Goal: Transaction & Acquisition: Purchase product/service

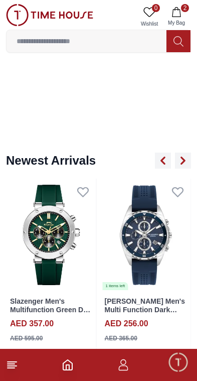
scroll to position [636, 0]
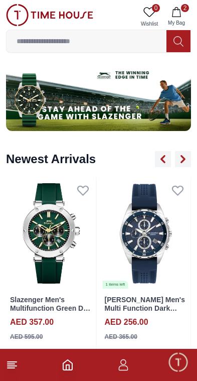
click at [63, 38] on input at bounding box center [87, 41] width 160 height 20
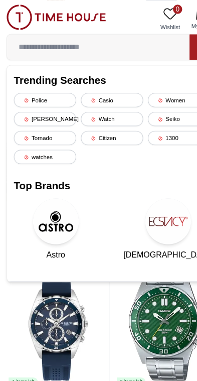
click at [21, 103] on icon at bounding box center [23, 104] width 5 height 5
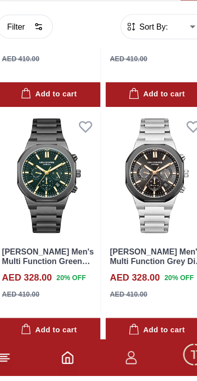
scroll to position [588, 0]
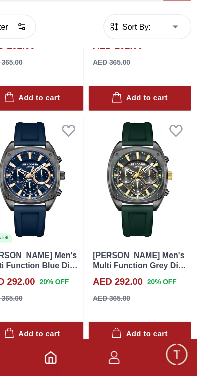
scroll to position [3491, 5]
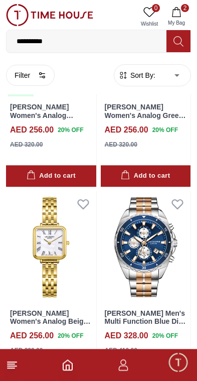
scroll to position [5286, 0]
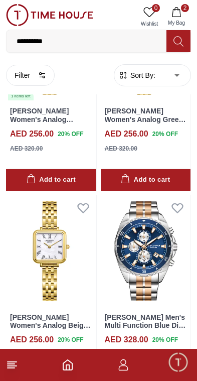
click at [121, 38] on input "**********" at bounding box center [87, 41] width 160 height 20
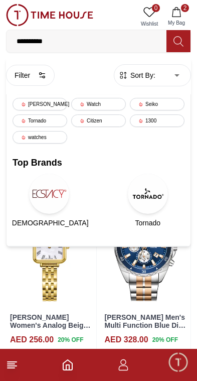
scroll to position [5236, 0]
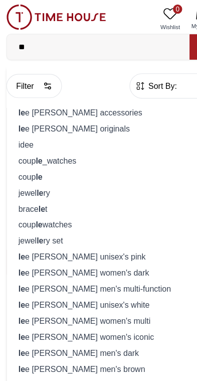
type input "*"
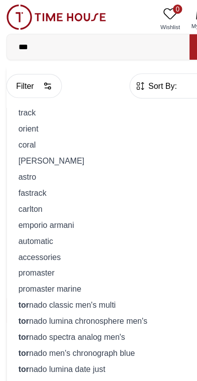
click at [105, 40] on input "***" at bounding box center [87, 41] width 160 height 20
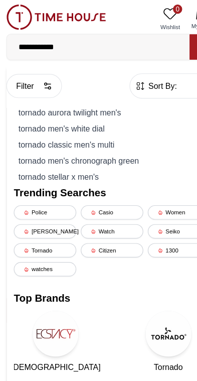
type input "**********"
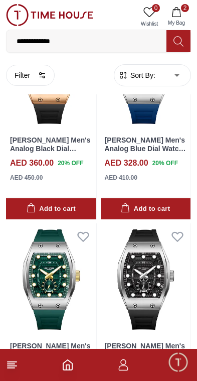
scroll to position [100, 0]
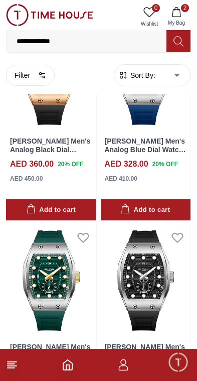
click at [14, 370] on icon at bounding box center [12, 365] width 12 height 12
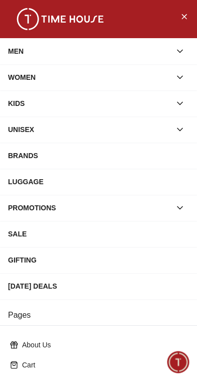
click at [178, 45] on button "button" at bounding box center [180, 51] width 18 height 18
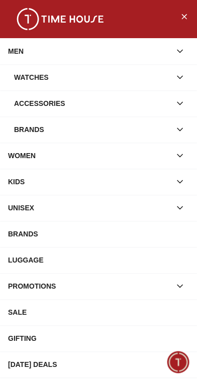
click at [178, 68] on button "button" at bounding box center [180, 77] width 18 height 18
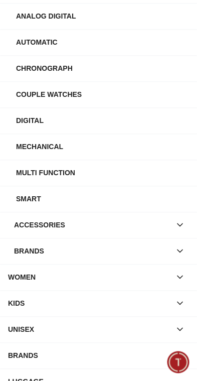
scroll to position [141, 0]
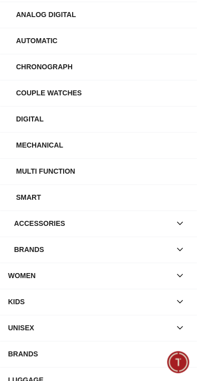
click at [147, 248] on div "Brands" at bounding box center [92, 250] width 157 height 18
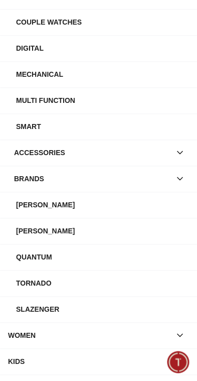
scroll to position [214, 0]
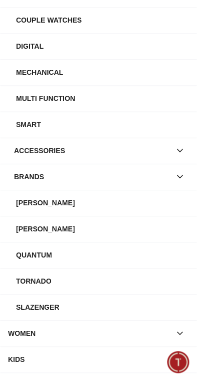
click at [120, 278] on div "Tornado" at bounding box center [102, 281] width 173 height 18
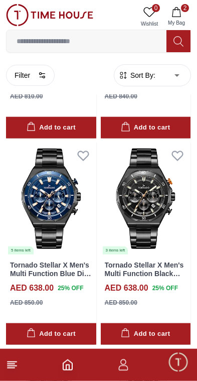
scroll to position [2073, 0]
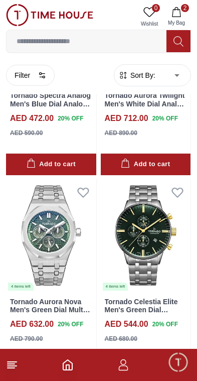
scroll to position [7827, 0]
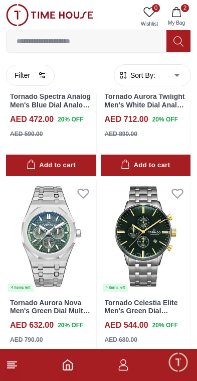
click at [152, 199] on img at bounding box center [146, 236] width 90 height 113
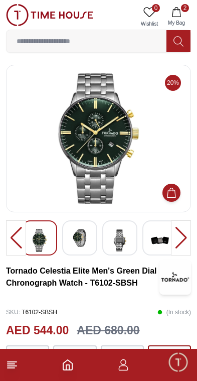
click at [77, 232] on img at bounding box center [80, 238] width 18 height 18
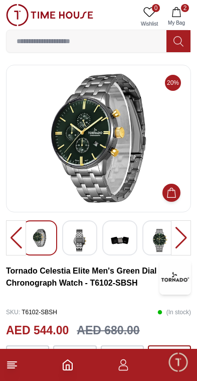
click at [87, 231] on img at bounding box center [80, 240] width 18 height 23
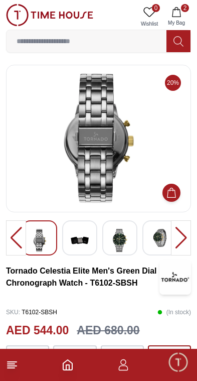
click at [123, 235] on img at bounding box center [120, 240] width 18 height 23
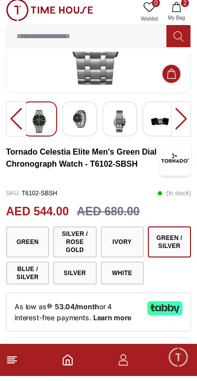
scroll to position [152, 0]
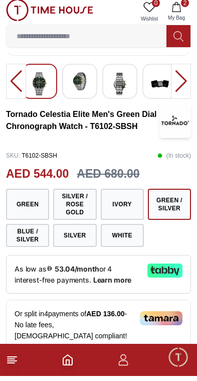
click at [78, 206] on button "Silver / Rose Gold" at bounding box center [74, 209] width 43 height 31
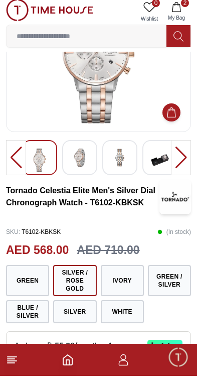
scroll to position [94, 0]
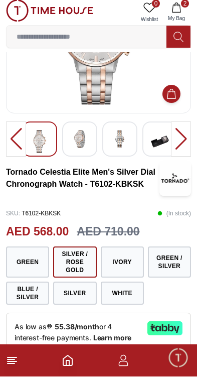
click at [180, 257] on button "Green / Silver" at bounding box center [169, 266] width 43 height 31
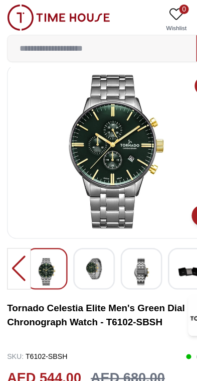
scroll to position [10, 0]
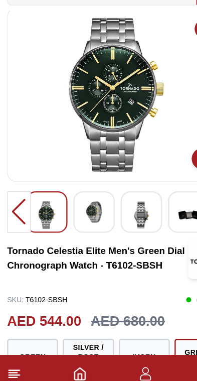
click at [78, 219] on img at bounding box center [80, 228] width 18 height 18
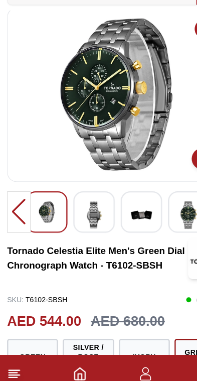
click at [126, 219] on img at bounding box center [120, 230] width 18 height 23
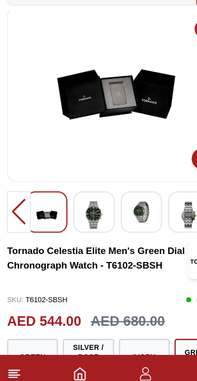
click at [84, 219] on img at bounding box center [80, 230] width 18 height 23
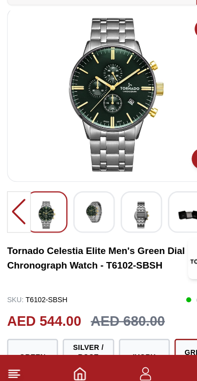
click at [56, 211] on div at bounding box center [39, 228] width 35 height 35
click at [41, 219] on img at bounding box center [40, 230] width 18 height 23
click at [85, 219] on img at bounding box center [80, 228] width 18 height 18
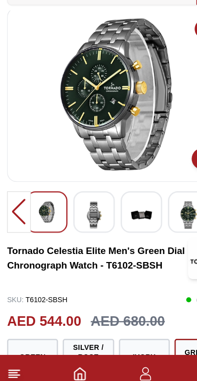
click at [120, 219] on img at bounding box center [120, 230] width 18 height 23
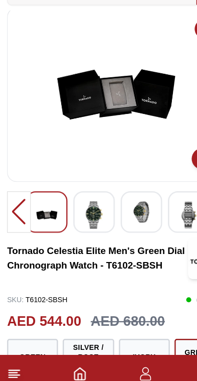
click at [48, 219] on img at bounding box center [40, 230] width 18 height 23
click at [87, 219] on img at bounding box center [80, 230] width 18 height 23
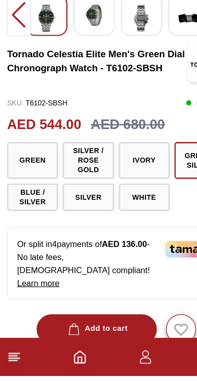
scroll to position [209, 0]
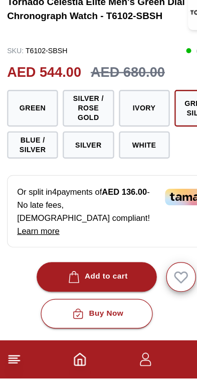
click at [107, 283] on button "Add to cart" at bounding box center [82, 295] width 102 height 25
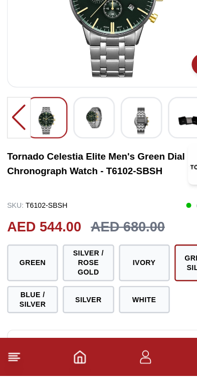
scroll to position [76, 0]
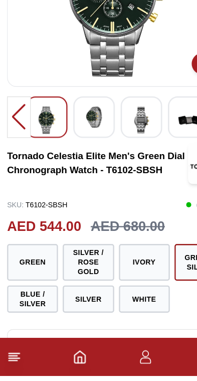
click at [75, 269] on button "Silver / Rose Gold" at bounding box center [74, 284] width 43 height 31
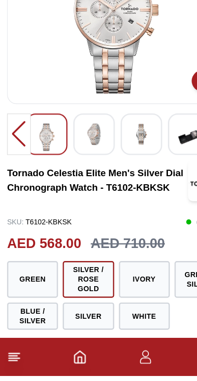
scroll to position [62, 0]
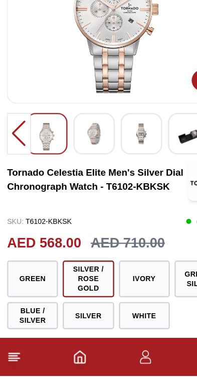
click at [17, 319] on button "Blue / Silver" at bounding box center [27, 330] width 43 height 23
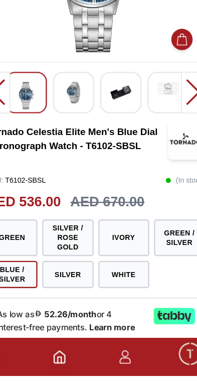
scroll to position [97, 0]
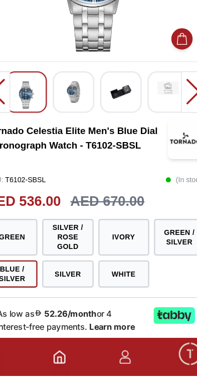
click at [103, 248] on button "Ivory" at bounding box center [122, 263] width 43 height 31
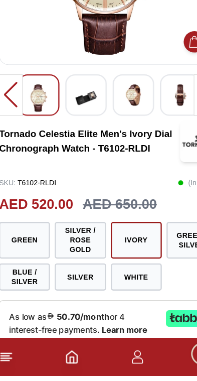
scroll to position [97, 0]
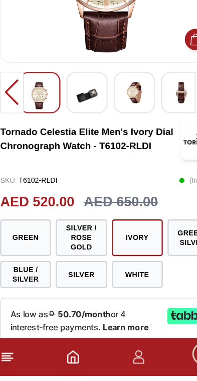
click at [122, 284] on button "White" at bounding box center [122, 295] width 43 height 23
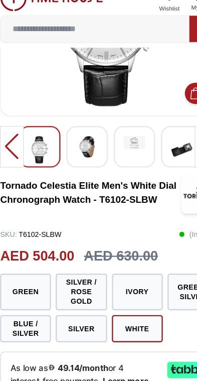
click at [74, 284] on button "Silver" at bounding box center [74, 295] width 43 height 23
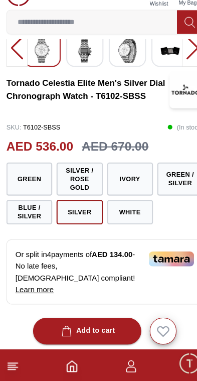
scroll to position [165, 0]
